Goal: Task Accomplishment & Management: Complete application form

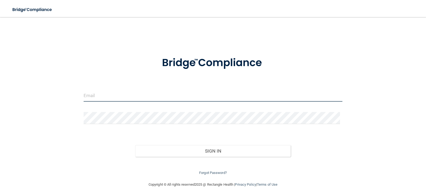
click at [104, 96] on input "email" at bounding box center [213, 95] width 259 height 12
type input "[EMAIL_ADDRESS][DOMAIN_NAME]"
click at [135, 145] on button "Sign In" at bounding box center [213, 151] width 156 height 12
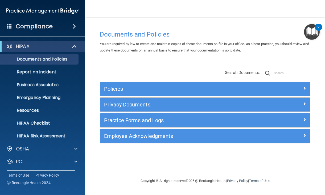
click at [156, 7] on nav "Toggle navigation [PERSON_NAME] [EMAIL_ADDRESS][DOMAIN_NAME] Manage My Enterpri…" at bounding box center [205, 8] width 240 height 17
click at [73, 46] on span at bounding box center [75, 46] width 5 height 6
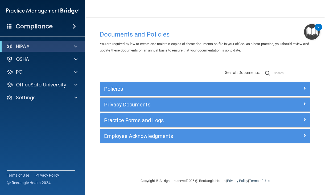
click at [278, 12] on nav "Toggle navigation [PERSON_NAME] [EMAIL_ADDRESS][DOMAIN_NAME] Manage My Enterpri…" at bounding box center [205, 8] width 240 height 17
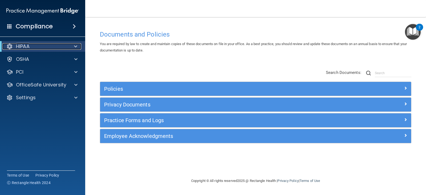
click at [32, 48] on div "HIPAA" at bounding box center [35, 46] width 66 height 6
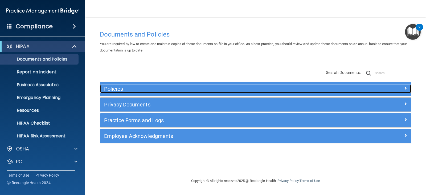
click at [124, 87] on h5 "Policies" at bounding box center [216, 89] width 225 height 6
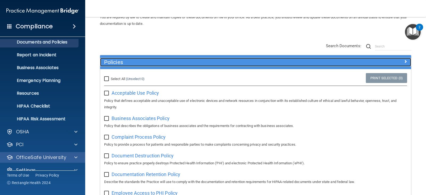
scroll to position [26, 0]
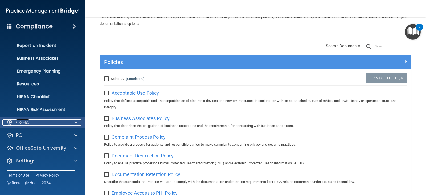
click at [71, 124] on div at bounding box center [74, 122] width 13 height 6
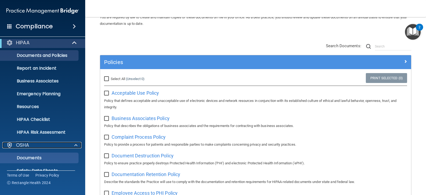
scroll to position [0, 0]
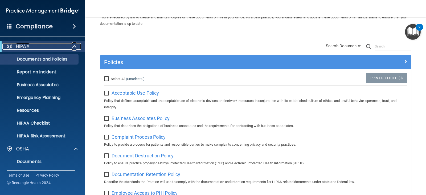
click at [75, 45] on span at bounding box center [75, 46] width 5 height 6
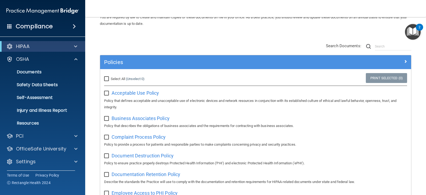
click at [76, 26] on span at bounding box center [74, 26] width 3 height 6
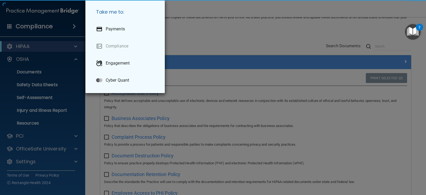
click at [76, 26] on div "Take me to: Payments Compliance Engagement Cyber Quant" at bounding box center [213, 97] width 426 height 195
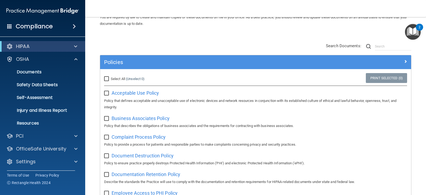
click at [74, 26] on span at bounding box center [74, 26] width 3 height 6
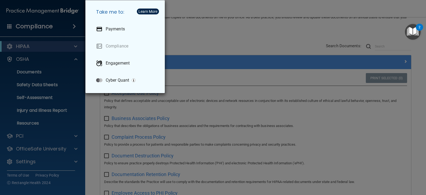
click at [74, 26] on div "Take me to: Payments Compliance Engagement Cyber Quant" at bounding box center [213, 97] width 426 height 195
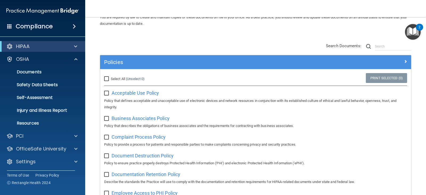
scroll to position [1, 0]
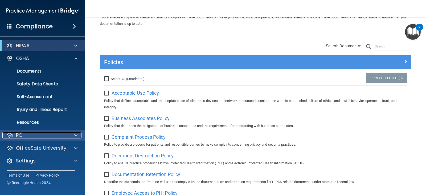
click at [74, 133] on div at bounding box center [74, 135] width 13 height 6
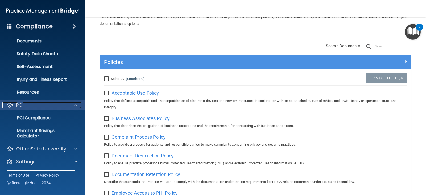
scroll to position [32, 0]
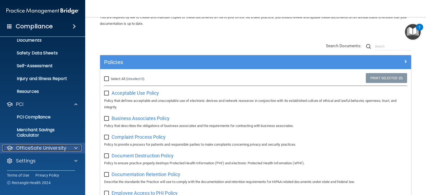
click at [72, 150] on div at bounding box center [74, 148] width 13 height 6
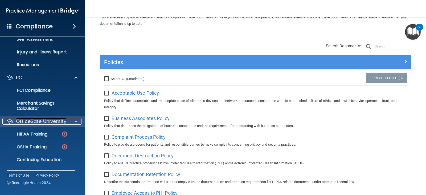
scroll to position [70, 0]
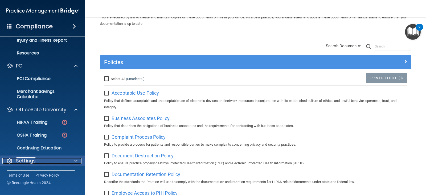
click at [73, 162] on div at bounding box center [74, 160] width 13 height 6
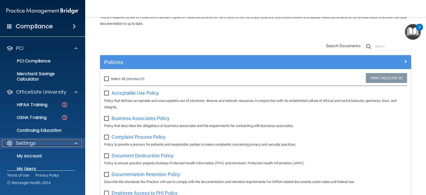
scroll to position [121, 0]
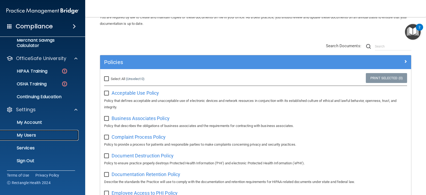
click at [38, 134] on p "My Users" at bounding box center [39, 134] width 73 height 5
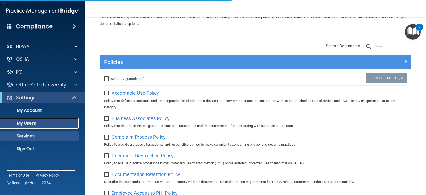
select select "20"
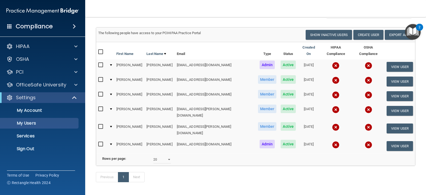
drag, startPoint x: 110, startPoint y: 45, endPoint x: 380, endPoint y: 138, distance: 285.6
click at [380, 138] on table "First Name Last Name Email Type Status Created On HIPAA Compliance OSHA Complia…" at bounding box center [255, 97] width 319 height 111
copy table
click at [401, 64] on button "View User" at bounding box center [400, 67] width 26 height 10
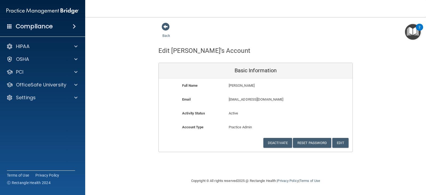
click at [378, 67] on div "Back Edit [PERSON_NAME]'s Account Basic Information Full Name [PERSON_NAME] [PE…" at bounding box center [256, 86] width 320 height 129
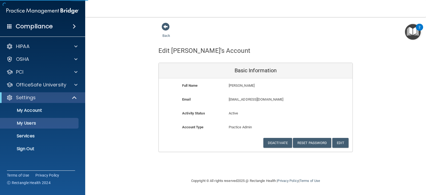
select select "20"
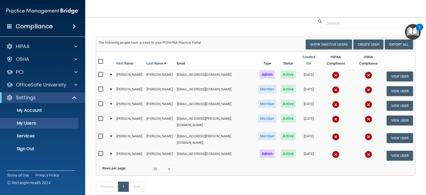
scroll to position [27, 0]
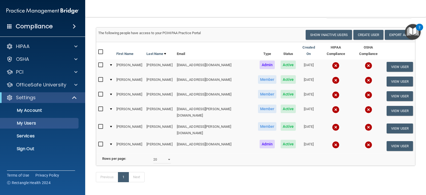
click at [215, 177] on div "Previous 1 Next" at bounding box center [256, 178] width 328 height 25
click at [371, 36] on button "Create User" at bounding box center [368, 35] width 30 height 10
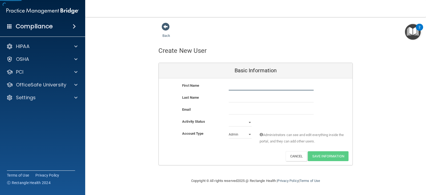
click at [234, 87] on input "text" at bounding box center [271, 86] width 85 height 8
type input "Hailey"
click at [350, 113] on div "Email" at bounding box center [256, 110] width 194 height 8
click at [234, 98] on input "text" at bounding box center [271, 98] width 85 height 8
type input "[PERSON_NAME]"
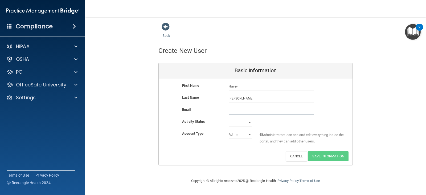
click at [233, 112] on input "email" at bounding box center [271, 110] width 85 height 8
click at [217, 113] on div "Email" at bounding box center [256, 110] width 194 height 8
click at [250, 122] on select "Active Inactive" at bounding box center [240, 122] width 23 height 8
select select "active"
click at [229, 118] on select "Active Inactive" at bounding box center [240, 122] width 23 height 8
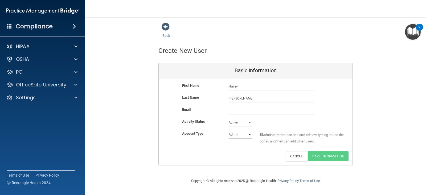
click at [250, 134] on select "Admin Member" at bounding box center [240, 134] width 23 height 8
select select "practice_member"
click at [229, 130] on select "Admin Member" at bounding box center [240, 134] width 23 height 8
click at [236, 111] on input "email" at bounding box center [271, 110] width 85 height 8
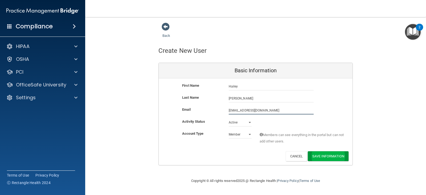
type input "[EMAIL_ADDRESS][DOMAIN_NAME]"
click at [328, 157] on button "Save Information" at bounding box center [328, 157] width 41 height 10
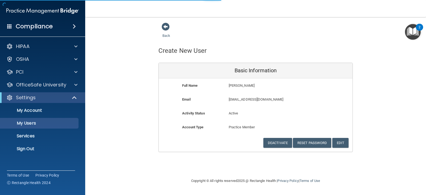
select select "20"
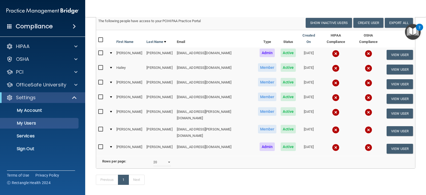
scroll to position [50, 0]
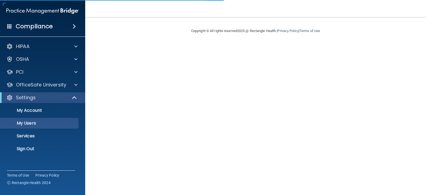
select select "20"
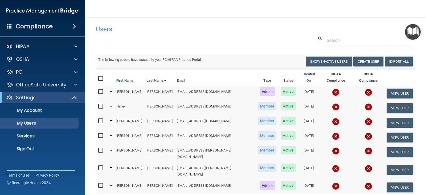
click at [99, 89] on input "checkbox" at bounding box center [101, 91] width 6 height 4
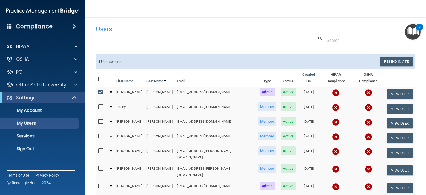
click at [99, 90] on input "checkbox" at bounding box center [101, 92] width 6 height 4
checkbox input "false"
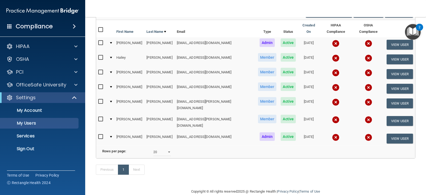
scroll to position [53, 0]
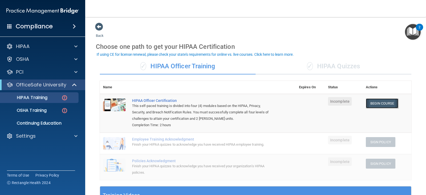
click at [372, 102] on link "Begin Course" at bounding box center [382, 103] width 32 height 10
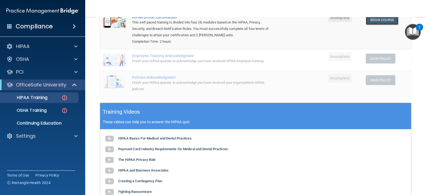
scroll to position [80, 0]
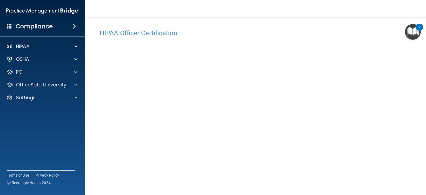
scroll to position [28, 0]
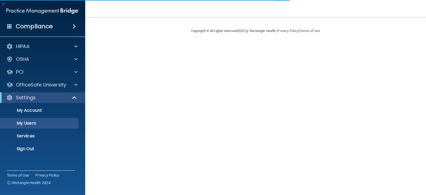
select select "20"
